Goal: Task Accomplishment & Management: Complete application form

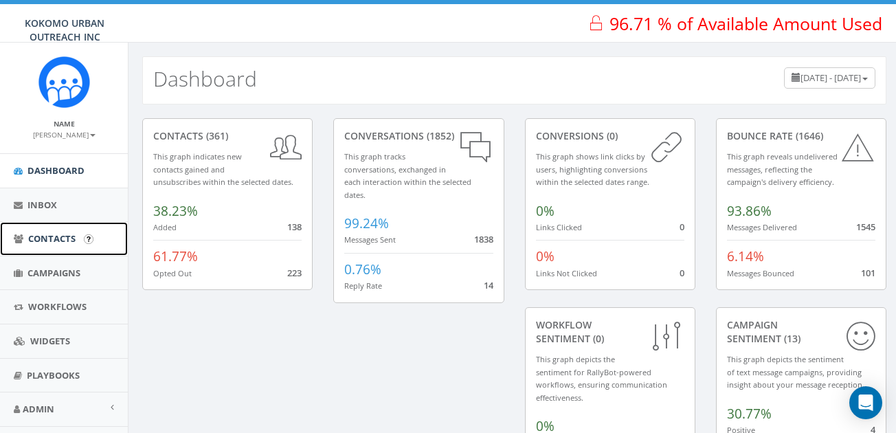
click at [43, 244] on span "Contacts" at bounding box center [51, 238] width 47 height 12
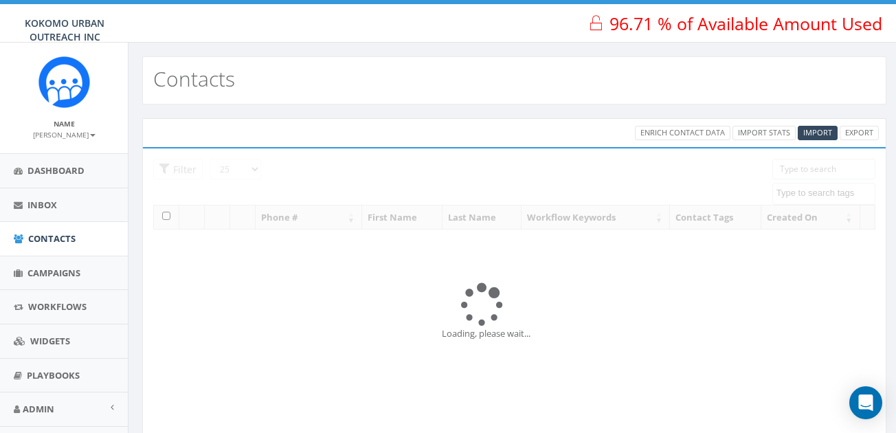
select select
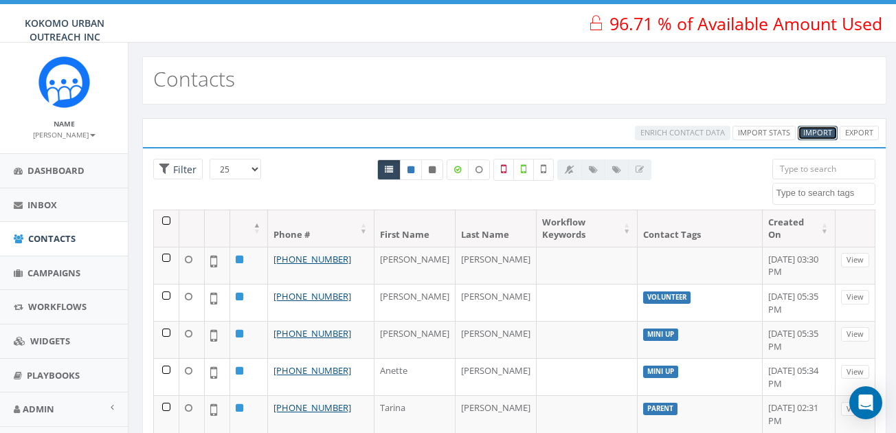
click at [817, 132] on span "Import" at bounding box center [817, 132] width 29 height 10
select select
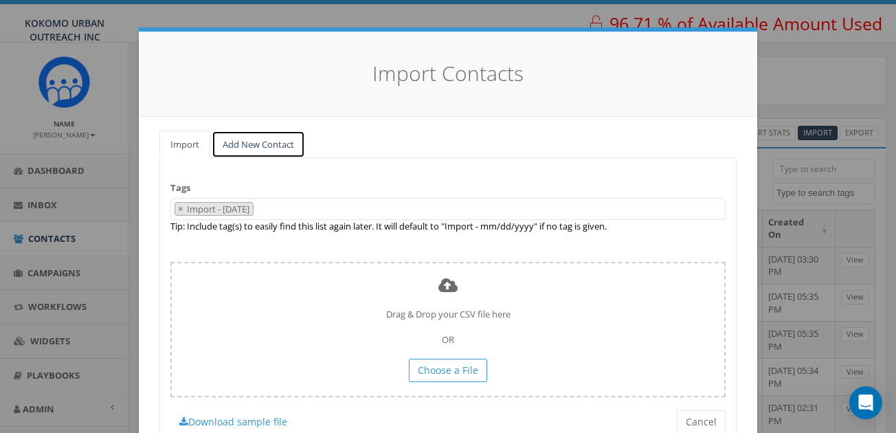
click at [243, 137] on link "Add New Contact" at bounding box center [258, 145] width 93 height 28
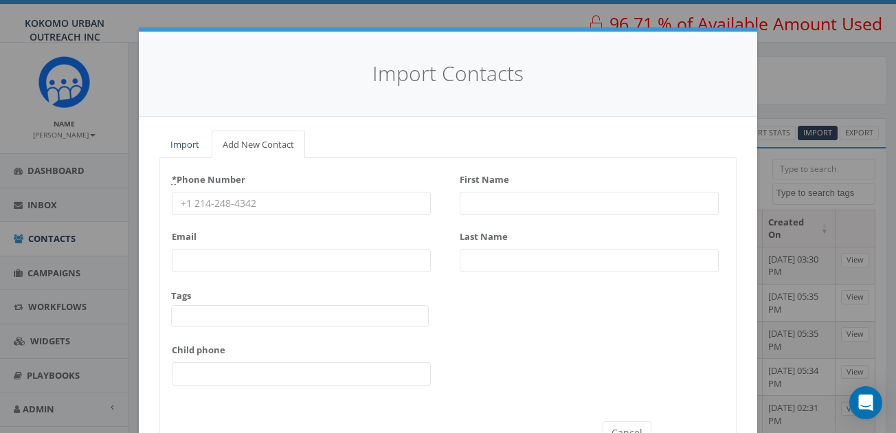
click at [293, 201] on input "* Phone Number" at bounding box center [301, 203] width 259 height 23
type input "7654196314"
click at [507, 205] on input "First Name" at bounding box center [589, 203] width 259 height 23
type input "[PERSON_NAME]"
click at [484, 265] on input "Last Name" at bounding box center [589, 260] width 259 height 23
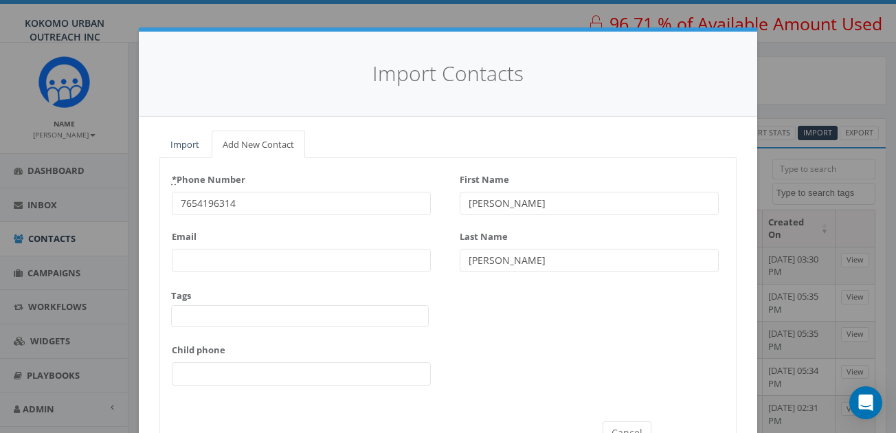
scroll to position [48, 0]
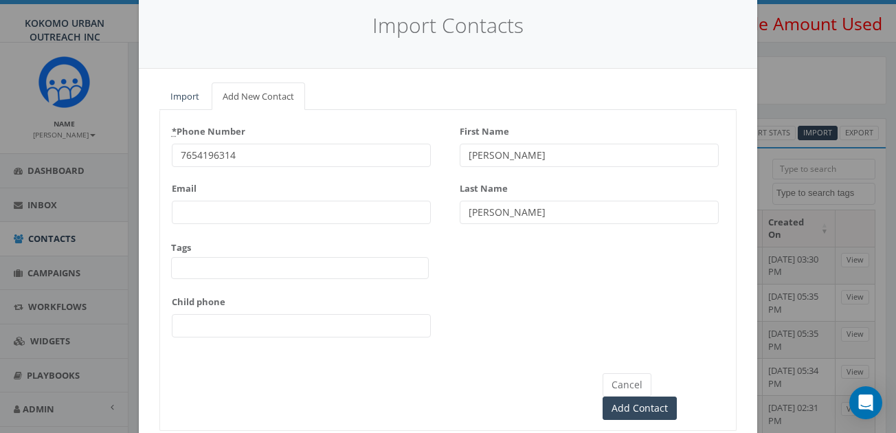
type input "[PERSON_NAME]"
click at [247, 267] on span at bounding box center [300, 268] width 258 height 22
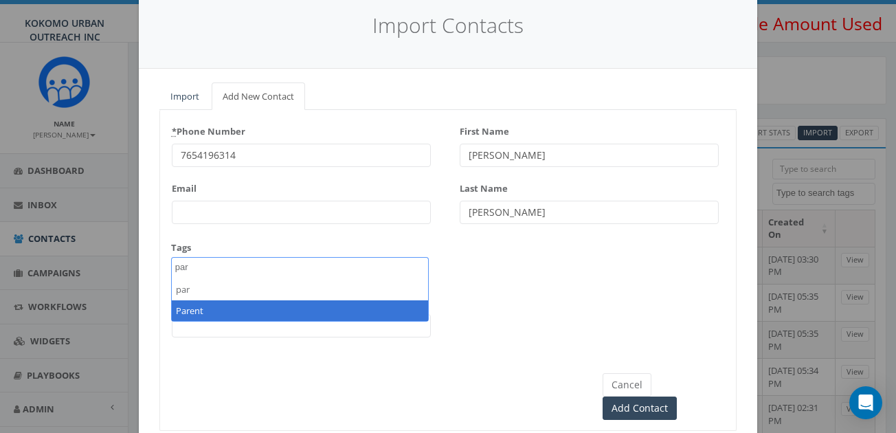
type textarea "par"
select select "Parent"
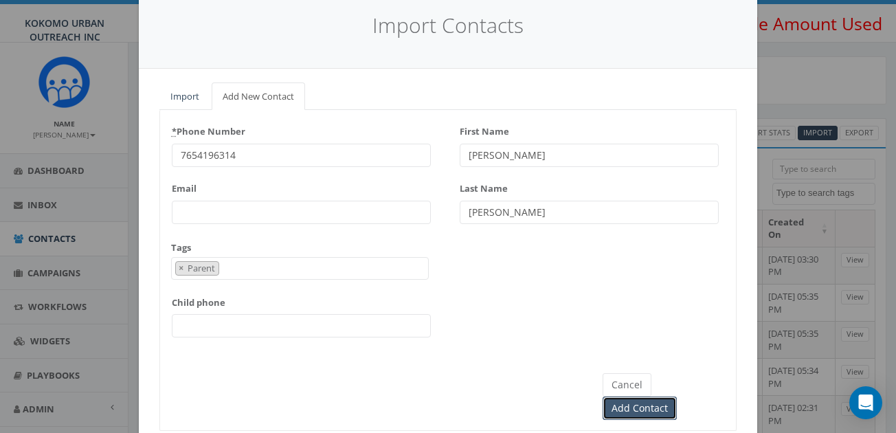
click at [677, 396] on input "Add Contact" at bounding box center [640, 407] width 74 height 23
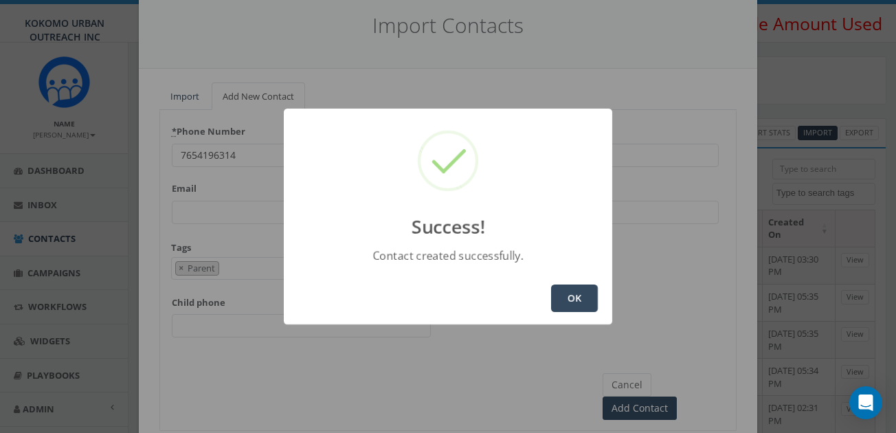
click at [559, 298] on button "OK" at bounding box center [574, 297] width 47 height 27
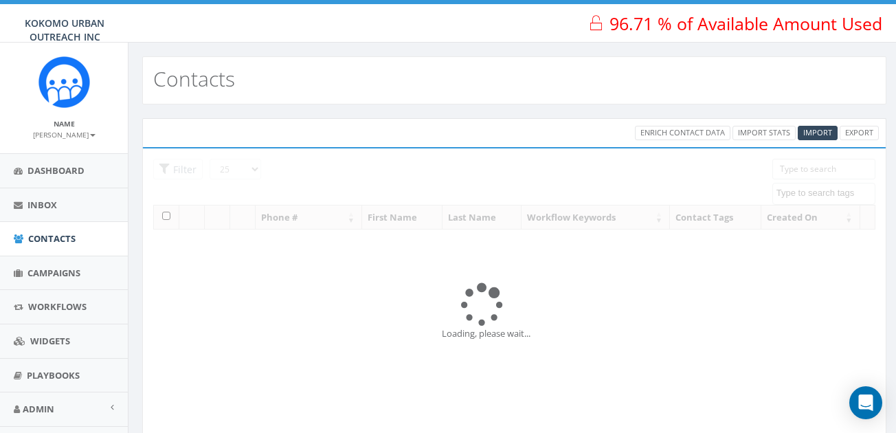
select select
